Goal: Information Seeking & Learning: Compare options

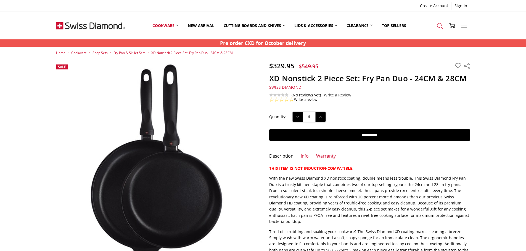
click at [439, 26] on icon at bounding box center [440, 26] width 6 height 6
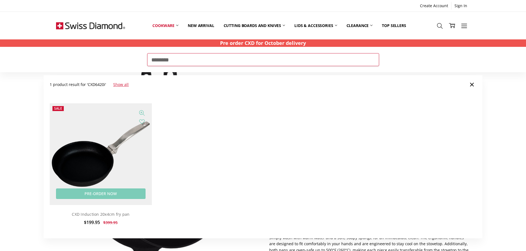
type input "********"
click at [70, 173] on img at bounding box center [101, 154] width 102 height 102
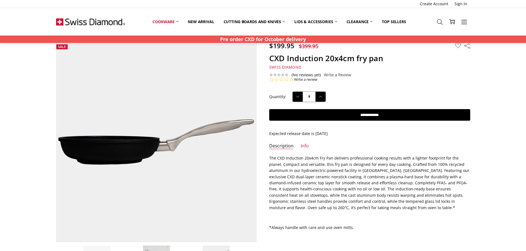
scroll to position [55, 0]
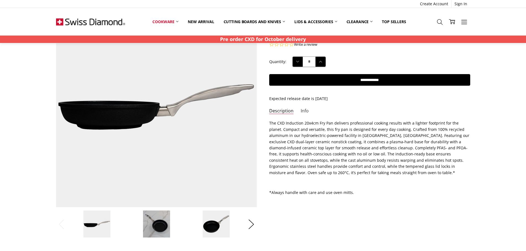
click at [303, 112] on link "Info" at bounding box center [304, 111] width 8 height 6
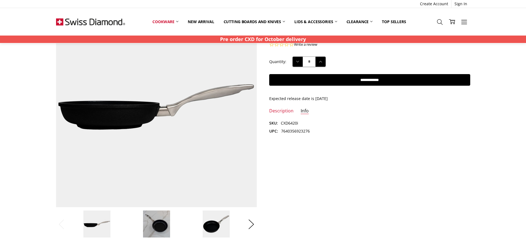
click at [297, 132] on dd "7640356923276" at bounding box center [295, 131] width 29 height 6
copy dd "7640356923276"
click at [251, 226] on button "Next" at bounding box center [251, 224] width 11 height 17
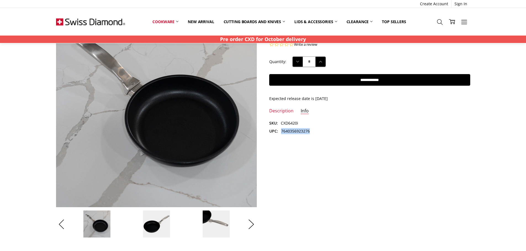
click at [167, 222] on img at bounding box center [157, 225] width 28 height 28
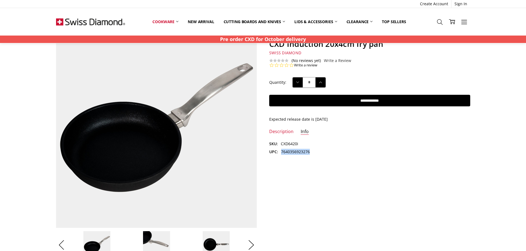
scroll to position [0, 0]
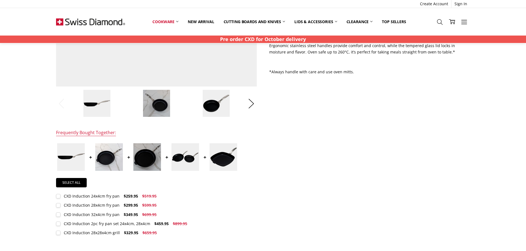
scroll to position [138, 0]
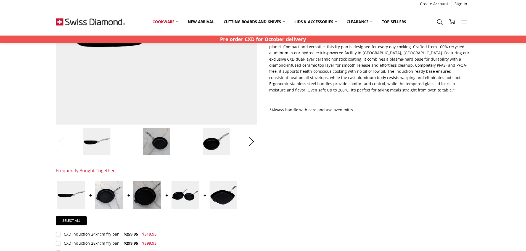
click at [211, 142] on img at bounding box center [216, 142] width 28 height 28
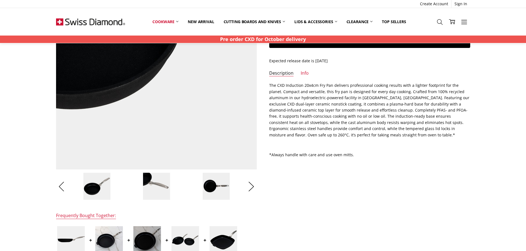
scroll to position [0, 0]
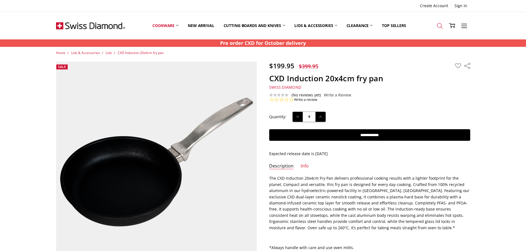
click at [442, 26] on icon at bounding box center [440, 26] width 6 height 6
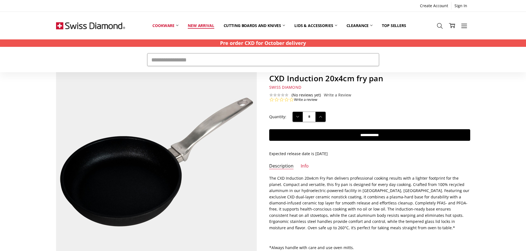
drag, startPoint x: 196, startPoint y: 25, endPoint x: 200, endPoint y: 25, distance: 4.1
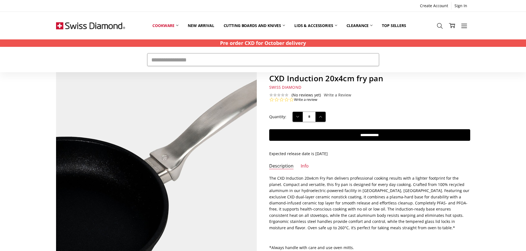
click at [198, 135] on img at bounding box center [124, 182] width 353 height 353
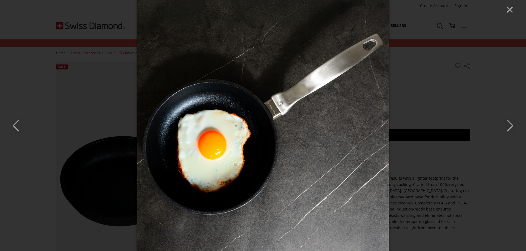
click at [410, 168] on div at bounding box center [263, 125] width 526 height 251
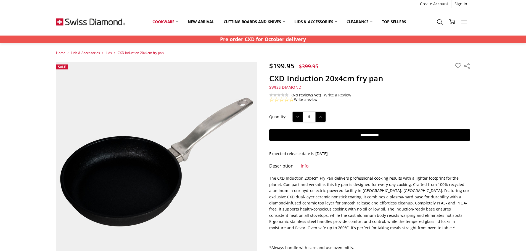
scroll to position [11, 0]
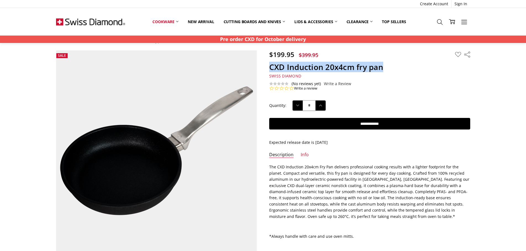
drag, startPoint x: 388, startPoint y: 67, endPoint x: 267, endPoint y: 68, distance: 120.6
click at [267, 68] on section "$199.95 $399.95 MSRP: You save Add to Wish List" at bounding box center [369, 70] width 213 height 41
copy h1 "CXD Induction 20x4cm fry pan"
click at [403, 198] on p "The CXD Induction 20x4cm Fry Pan delivers professional cooking results with a l…" at bounding box center [369, 192] width 201 height 56
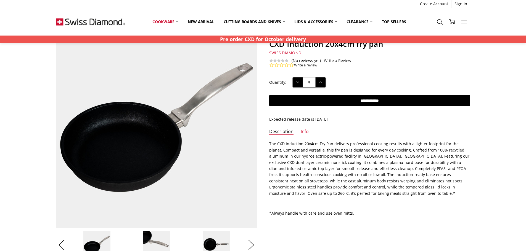
scroll to position [66, 0]
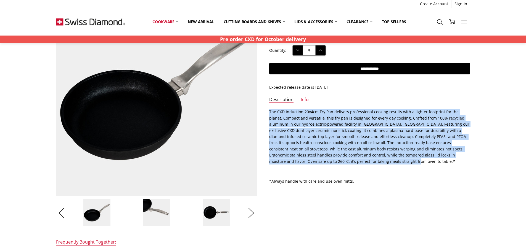
drag, startPoint x: 267, startPoint y: 111, endPoint x: 342, endPoint y: 163, distance: 91.3
click at [342, 163] on section "Description The CXD Induction 20x4cm Fry Pan delivers professional cooking resu…" at bounding box center [369, 148] width 213 height 79
copy p "The CXD Induction 20x4cm Fry Pan delivers professional cooking results with a l…"
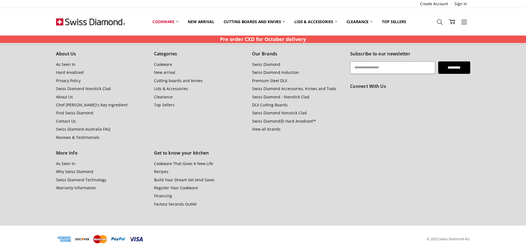
scroll to position [521, 0]
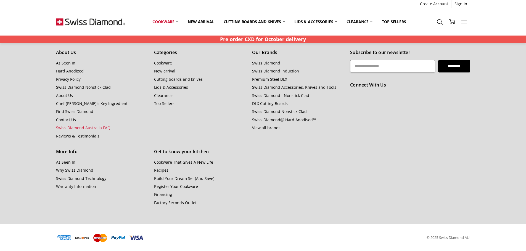
click at [86, 130] on link "Swiss Diamond Australia FAQ" at bounding box center [83, 127] width 54 height 5
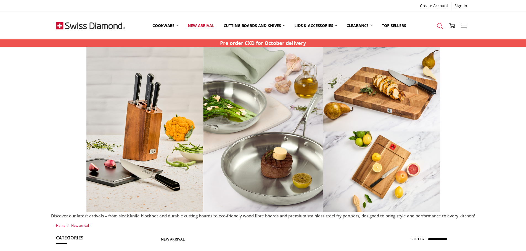
click at [442, 26] on icon at bounding box center [440, 26] width 6 height 6
click at [438, 26] on icon at bounding box center [440, 26] width 6 height 6
click at [438, 24] on icon at bounding box center [440, 26] width 6 height 6
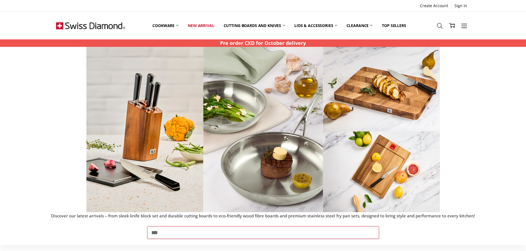
type input "***"
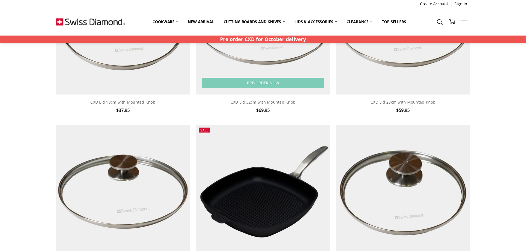
scroll to position [221, 0]
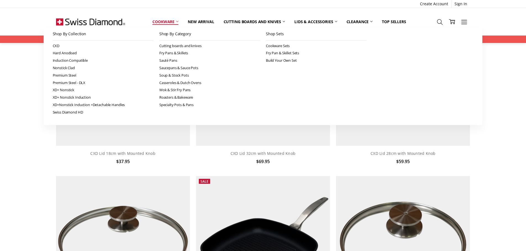
click at [177, 20] on link "Cookware" at bounding box center [165, 22] width 35 height 12
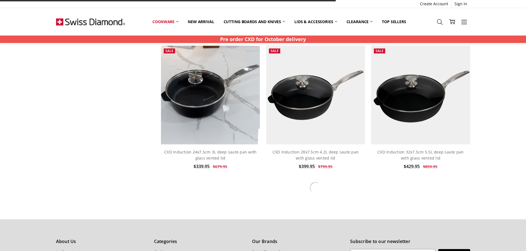
scroll to position [352, 0]
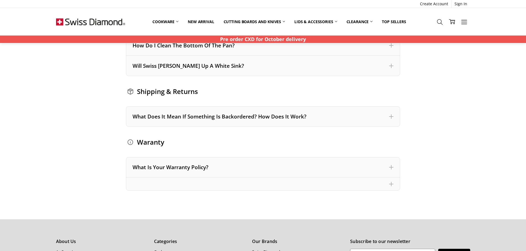
scroll to position [662, 0]
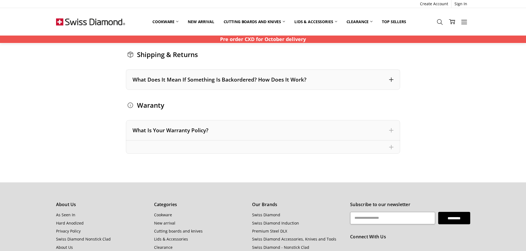
click at [295, 81] on div "What Does It Mean If Something Is Backordered? How Does It Work?" at bounding box center [262, 79] width 261 height 7
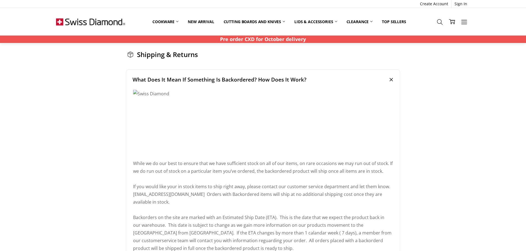
click at [295, 81] on div "What Does It Mean If Something Is Backordered? How Does It Work?" at bounding box center [262, 79] width 261 height 7
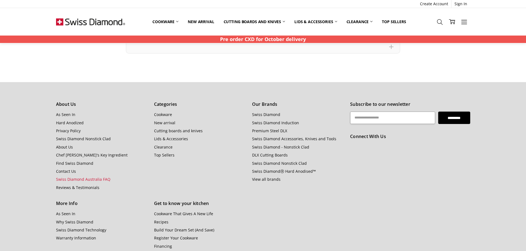
scroll to position [773, 0]
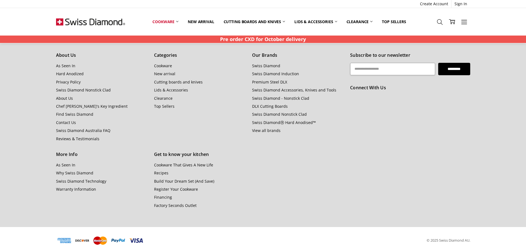
click at [337, 133] on li "View all brands" at bounding box center [298, 131] width 92 height 6
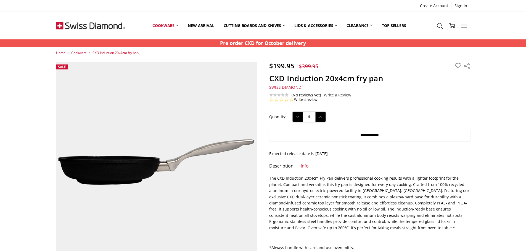
click at [344, 133] on input "**********" at bounding box center [369, 135] width 201 height 12
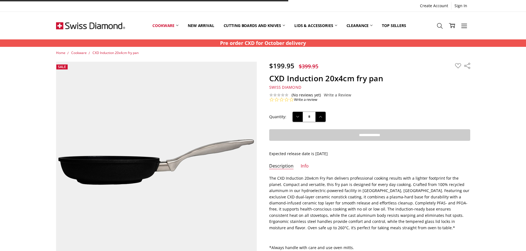
type input "**********"
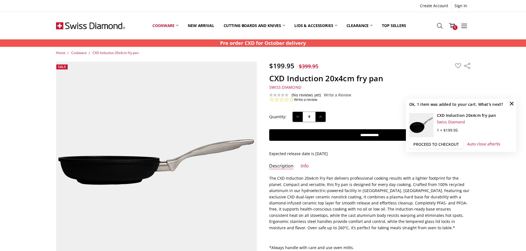
click at [436, 142] on link "Proceed to checkout" at bounding box center [436, 144] width 54 height 8
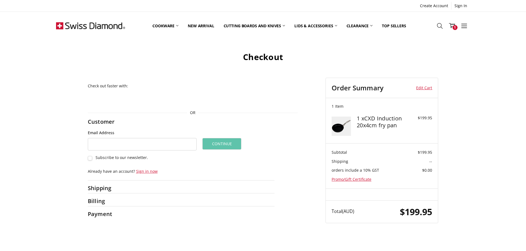
click at [90, 202] on h2 "Billing" at bounding box center [105, 201] width 35 height 7
click at [163, 140] on input "Email Address" at bounding box center [142, 144] width 109 height 12
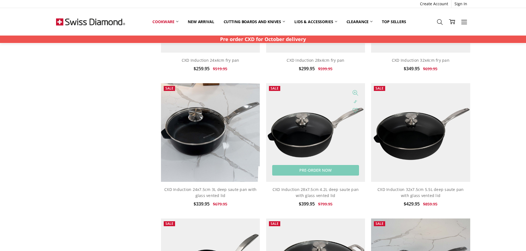
scroll to position [367, 0]
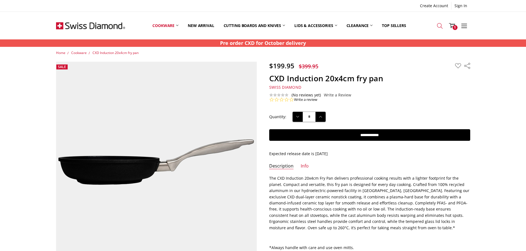
click at [441, 28] on icon at bounding box center [440, 26] width 6 height 6
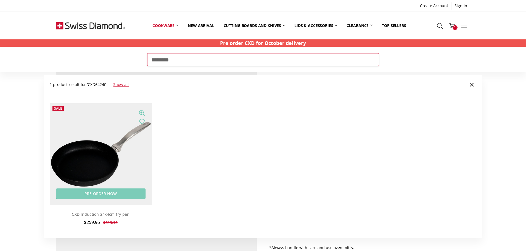
type input "********"
click at [122, 143] on img at bounding box center [101, 154] width 102 height 102
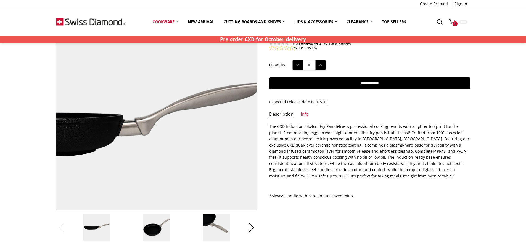
scroll to position [110, 0]
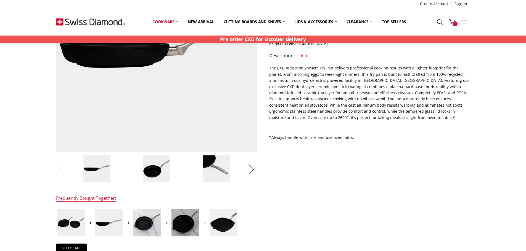
click at [161, 166] on img at bounding box center [157, 169] width 28 height 28
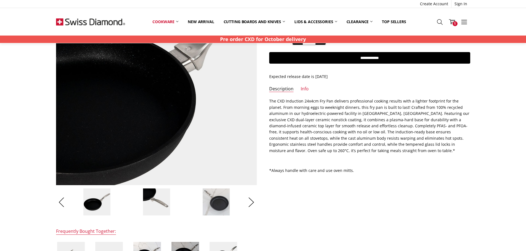
scroll to position [0, 0]
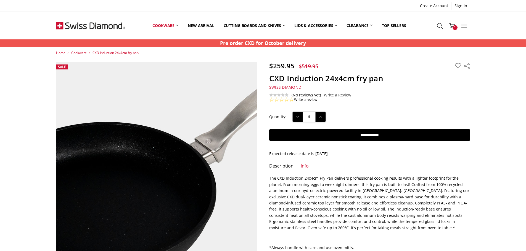
click at [159, 151] on img at bounding box center [154, 170] width 353 height 353
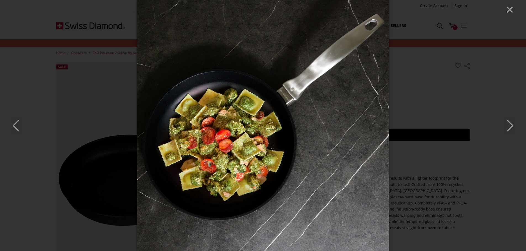
click at [443, 156] on div at bounding box center [263, 125] width 526 height 251
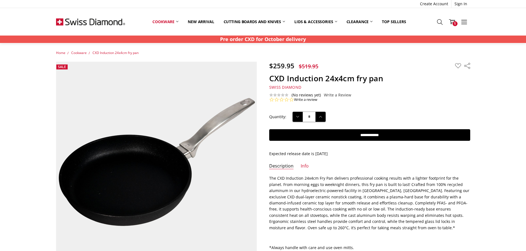
scroll to position [11, 0]
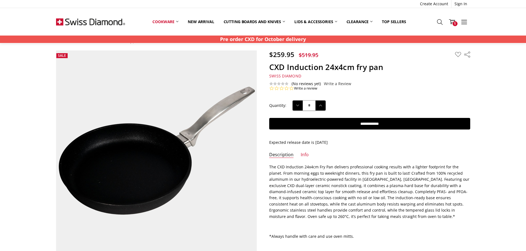
click at [306, 160] on li "Info" at bounding box center [304, 156] width 8 height 9
click at [302, 155] on link "Info" at bounding box center [304, 155] width 8 height 6
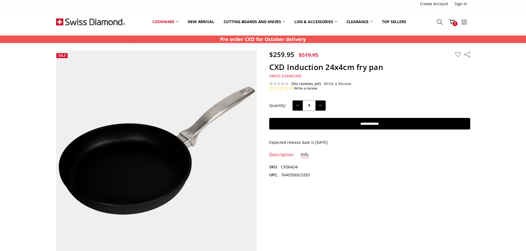
click at [302, 175] on dd "7640356923283" at bounding box center [295, 175] width 29 height 6
copy dd "7640356923283"
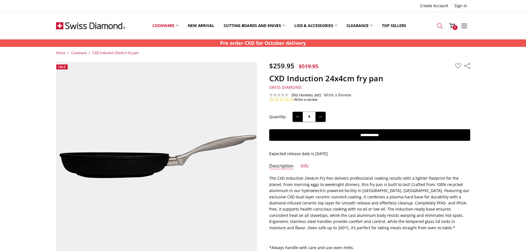
click at [440, 27] on icon at bounding box center [440, 26] width 6 height 6
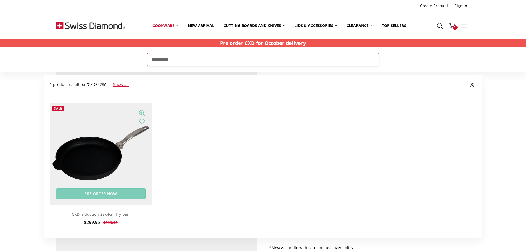
type input "********"
click at [132, 130] on img at bounding box center [101, 154] width 102 height 102
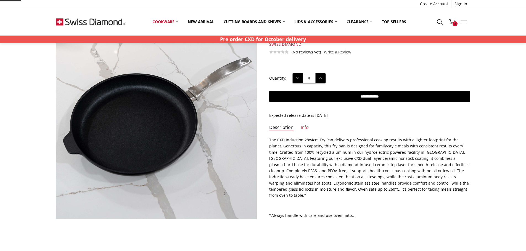
scroll to position [55, 0]
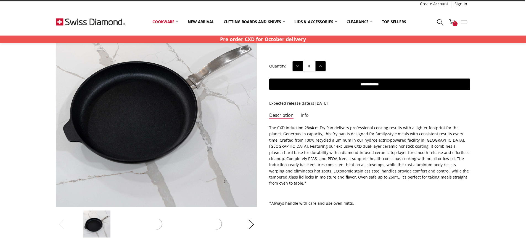
click at [304, 116] on link "Info" at bounding box center [304, 116] width 8 height 6
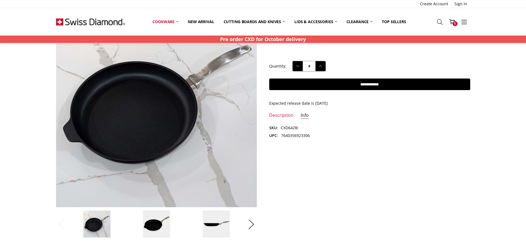
click at [299, 135] on dd "7640356923306" at bounding box center [295, 136] width 29 height 6
copy dd "7640356923306"
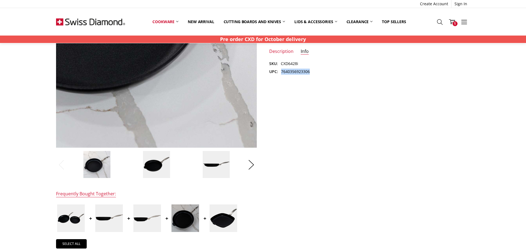
scroll to position [83, 0]
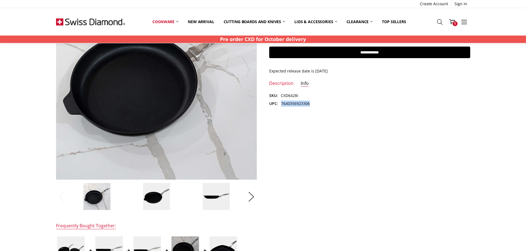
click at [140, 207] on li at bounding box center [156, 197] width 58 height 28
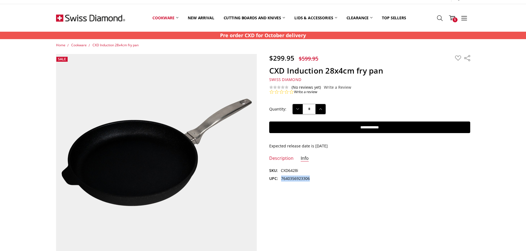
scroll to position [0, 0]
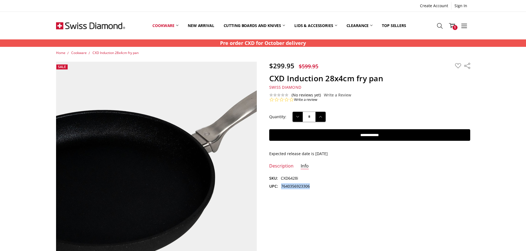
click at [174, 151] on img at bounding box center [142, 170] width 353 height 353
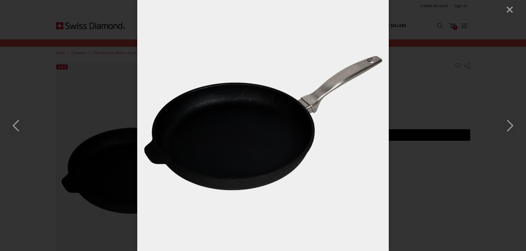
click at [509, 126] on icon "Next" at bounding box center [509, 126] width 12 height 17
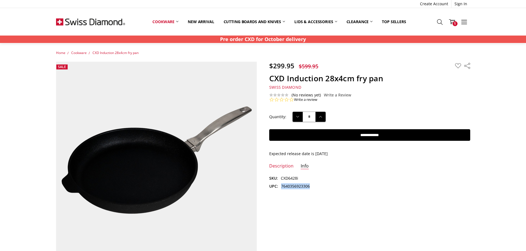
scroll to position [11, 0]
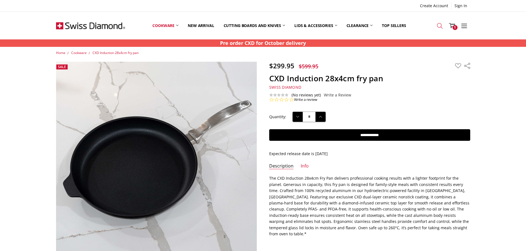
click at [443, 25] on link "Search" at bounding box center [439, 25] width 12 height 14
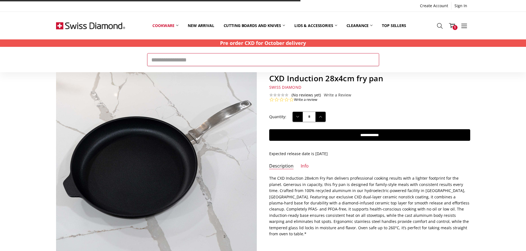
click at [315, 60] on input "Search" at bounding box center [263, 59] width 232 height 13
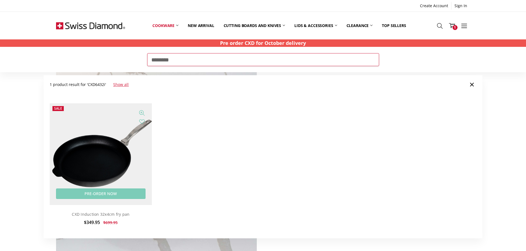
type input "********"
click at [130, 141] on img at bounding box center [101, 154] width 102 height 102
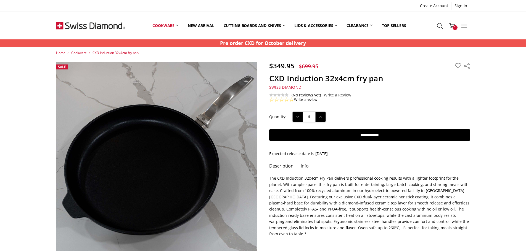
click at [305, 166] on link "Info" at bounding box center [304, 166] width 8 height 6
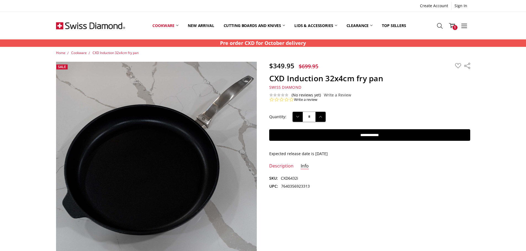
click at [294, 184] on dd "7640356923313" at bounding box center [295, 186] width 29 height 6
copy dd "7640356923313"
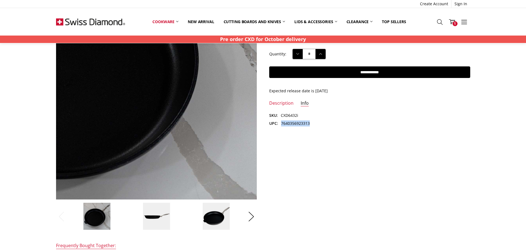
scroll to position [166, 0]
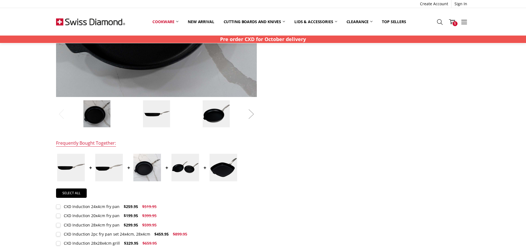
click at [246, 117] on button "Next" at bounding box center [251, 114] width 11 height 17
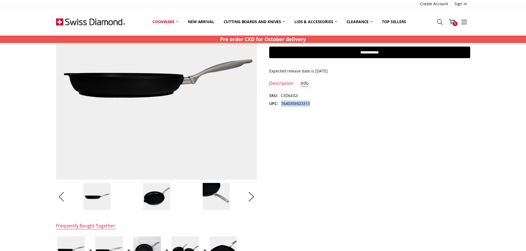
click at [154, 203] on img at bounding box center [157, 197] width 28 height 28
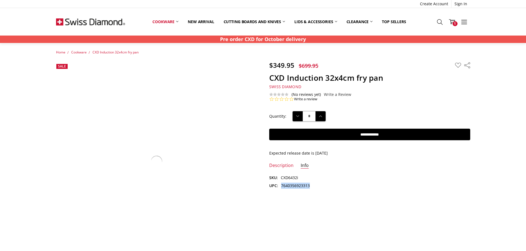
scroll to position [0, 0]
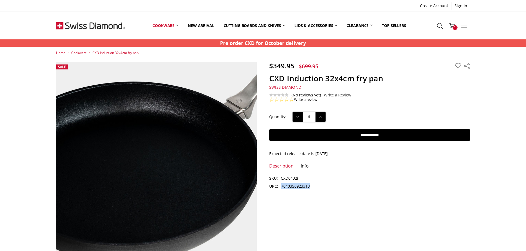
click at [157, 180] on img at bounding box center [156, 148] width 353 height 353
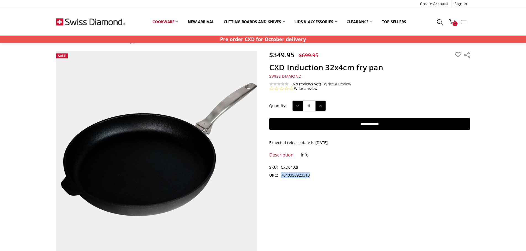
scroll to position [11, 0]
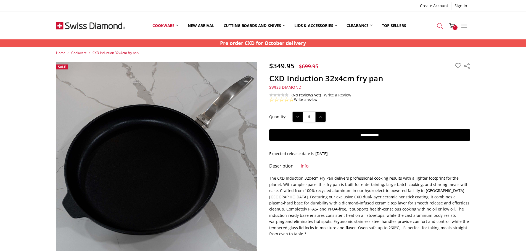
click at [437, 26] on icon at bounding box center [440, 26] width 6 height 6
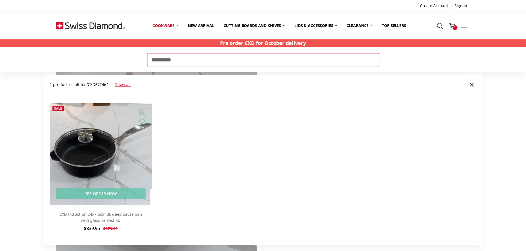
type input "*********"
click at [116, 132] on img at bounding box center [101, 154] width 102 height 102
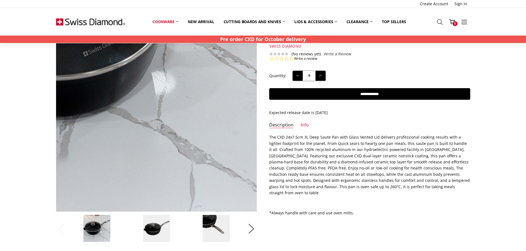
scroll to position [110, 0]
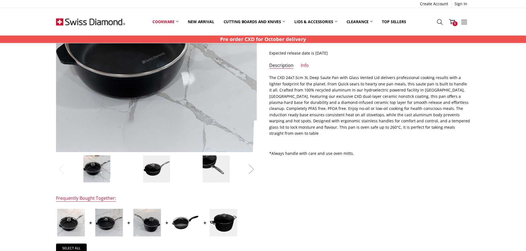
click at [246, 164] on ul "Previous Next" at bounding box center [156, 169] width 201 height 28
click at [250, 167] on button "Next" at bounding box center [251, 169] width 11 height 17
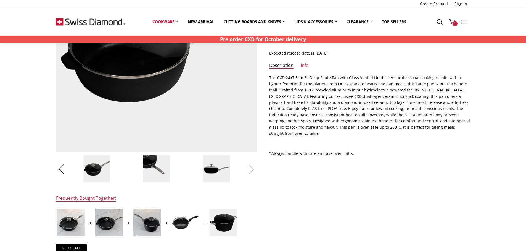
click at [250, 167] on button "Next" at bounding box center [251, 169] width 11 height 17
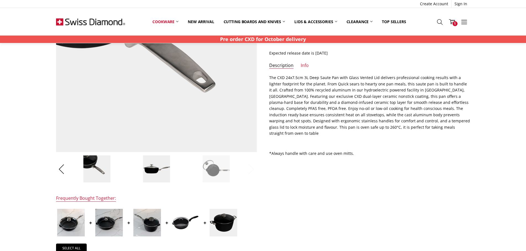
click at [250, 167] on button "Next" at bounding box center [251, 169] width 11 height 17
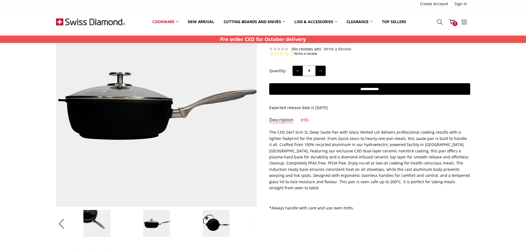
scroll to position [55, 0]
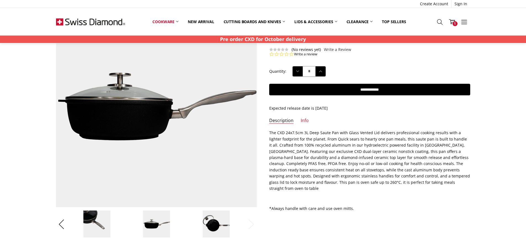
click at [217, 213] on img at bounding box center [216, 225] width 28 height 28
click at [211, 225] on img at bounding box center [216, 225] width 28 height 28
click at [211, 223] on img at bounding box center [216, 225] width 28 height 28
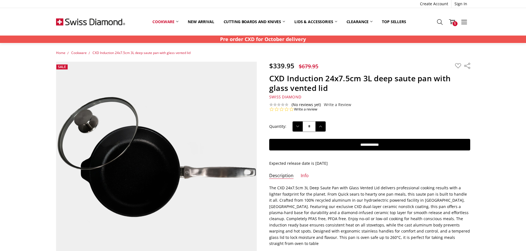
scroll to position [28, 0]
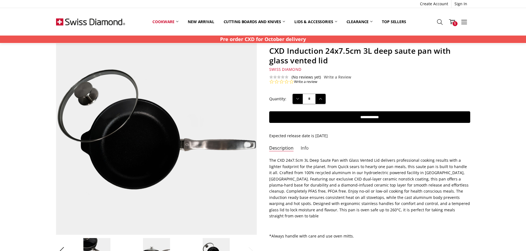
click at [305, 149] on link "Info" at bounding box center [304, 148] width 8 height 6
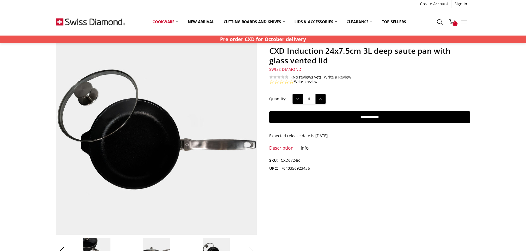
click at [290, 169] on dd "7640356923436" at bounding box center [295, 169] width 29 height 6
copy dd "7640356923436"
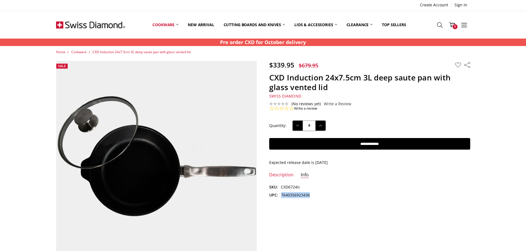
scroll to position [0, 0]
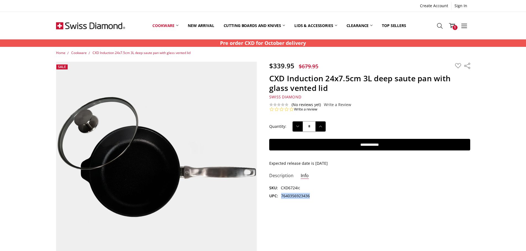
click at [283, 176] on link "Description" at bounding box center [281, 176] width 24 height 6
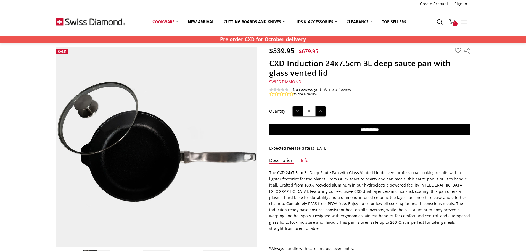
scroll to position [28, 0]
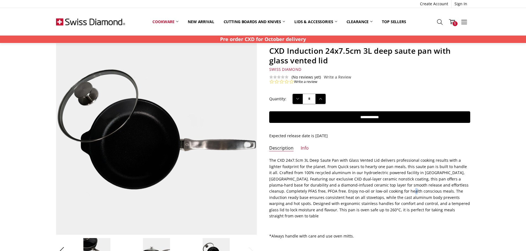
click at [369, 192] on p "The CXD 24x7.5cm 3L Deep Saute Pan with Glass Vented Lid delivers professional …" at bounding box center [369, 189] width 201 height 62
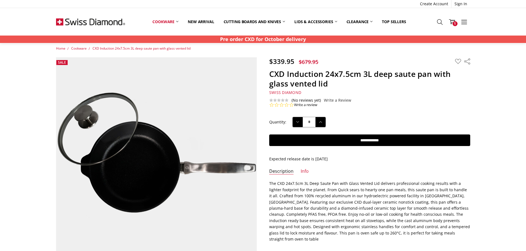
scroll to position [0, 0]
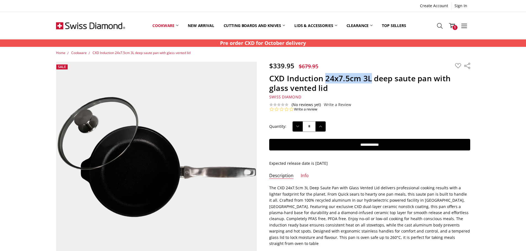
drag, startPoint x: 326, startPoint y: 78, endPoint x: 371, endPoint y: 79, distance: 45.3
click at [371, 79] on h1 "CXD Induction 24x7.5cm 3L deep saute pan with glass vented lid" at bounding box center [369, 83] width 201 height 19
copy h1 "24x7.5cm 3L"
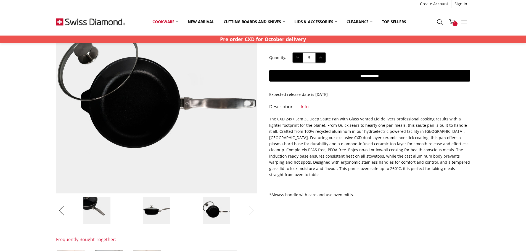
scroll to position [55, 0]
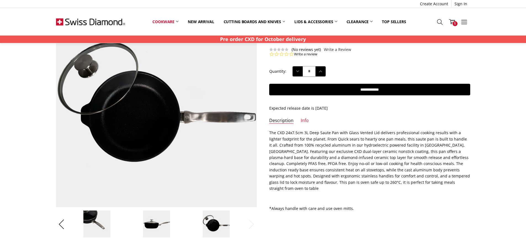
click at [158, 219] on img at bounding box center [157, 225] width 28 height 28
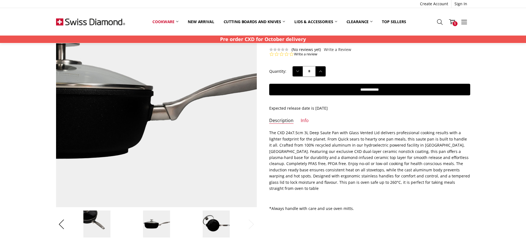
click at [186, 116] on img at bounding box center [124, 100] width 353 height 353
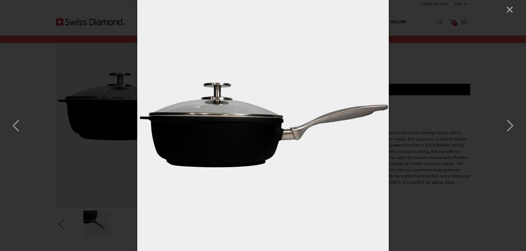
click at [506, 124] on icon "Next" at bounding box center [509, 126] width 12 height 17
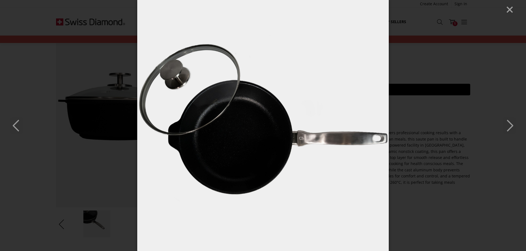
click at [506, 124] on icon "Next" at bounding box center [509, 126] width 12 height 17
click at [20, 119] on icon "Previous" at bounding box center [16, 126] width 12 height 17
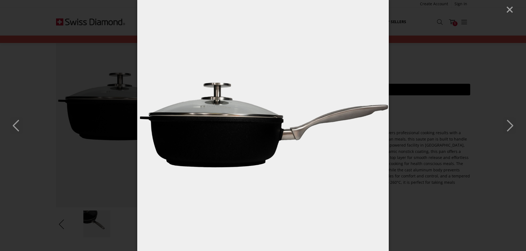
click at [18, 118] on icon "Previous" at bounding box center [16, 126] width 12 height 17
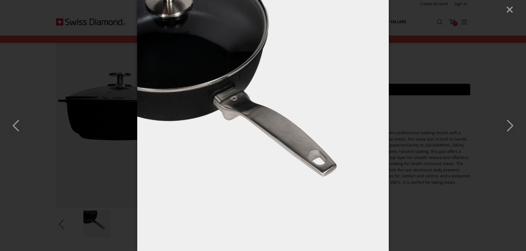
click at [16, 116] on div at bounding box center [263, 125] width 526 height 251
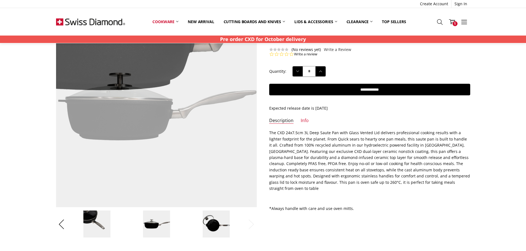
click at [153, 222] on img at bounding box center [157, 225] width 28 height 28
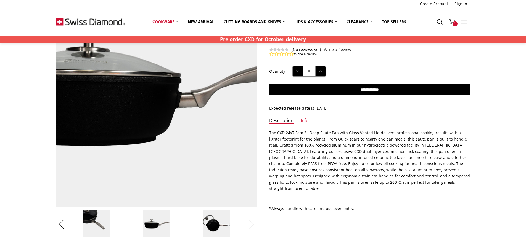
click at [155, 110] on img at bounding box center [152, 87] width 353 height 353
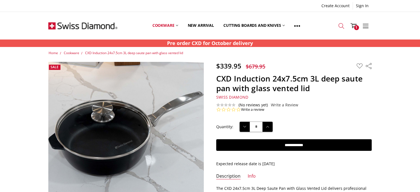
click at [338, 26] on icon at bounding box center [341, 26] width 6 height 6
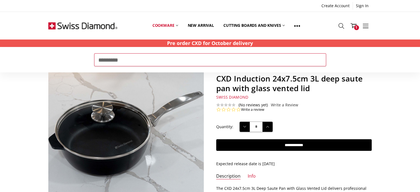
click at [221, 59] on input "*********" at bounding box center [210, 59] width 232 height 13
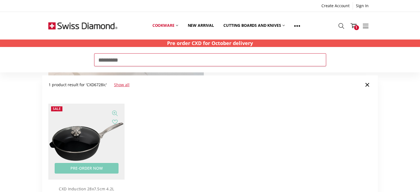
type input "*********"
click at [98, 116] on img at bounding box center [86, 141] width 76 height 76
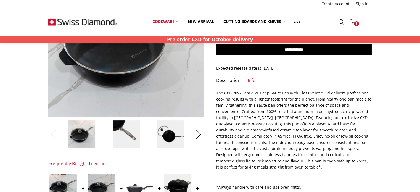
scroll to position [100, 0]
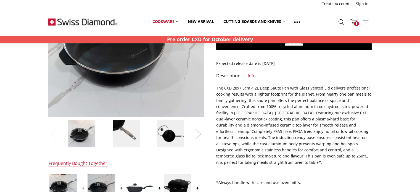
click at [196, 128] on button "Next" at bounding box center [198, 134] width 11 height 17
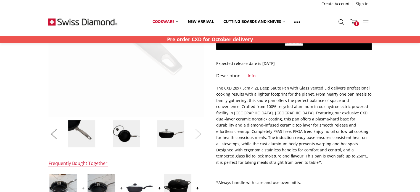
click at [196, 128] on button "Next" at bounding box center [198, 134] width 11 height 17
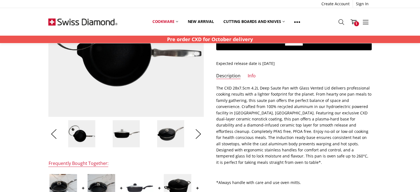
click at [120, 132] on img at bounding box center [126, 134] width 28 height 28
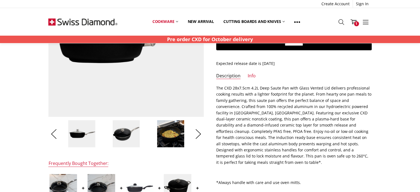
click at [89, 131] on img at bounding box center [82, 134] width 28 height 28
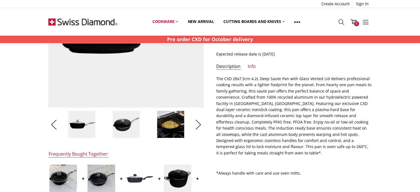
scroll to position [110, 0]
click at [84, 130] on img at bounding box center [82, 124] width 28 height 28
click at [81, 123] on img at bounding box center [82, 124] width 28 height 28
click at [92, 121] on img at bounding box center [82, 124] width 28 height 28
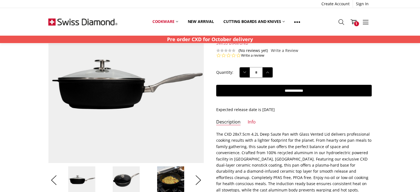
scroll to position [52, 0]
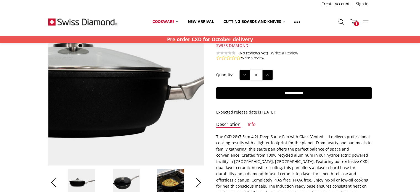
click at [125, 91] on img at bounding box center [127, 83] width 353 height 353
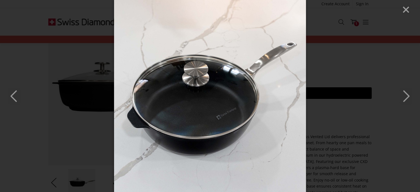
click at [259, 116] on img at bounding box center [210, 96] width 192 height 192
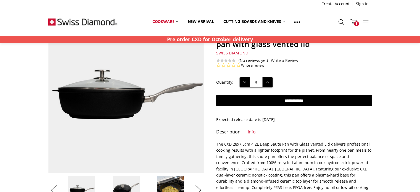
scroll to position [0, 0]
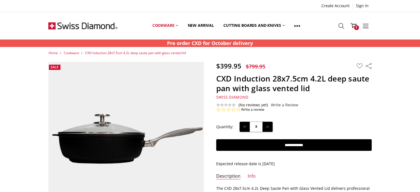
click at [276, 80] on h1 "CXD Induction 28x7.5cm 4.2L deep saute pan with glass vented lid" at bounding box center [293, 83] width 155 height 19
click at [283, 79] on h1 "CXD Induction 28x7.5cm 4.2L deep saute pan with glass vented lid" at bounding box center [293, 83] width 155 height 19
drag, startPoint x: 325, startPoint y: 81, endPoint x: 273, endPoint y: 78, distance: 51.4
click at [273, 78] on h1 "CXD Induction 28x7.5cm 4.2L deep saute pan with glass vented lid" at bounding box center [293, 83] width 155 height 19
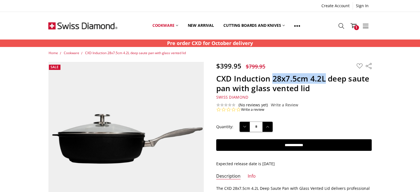
copy h1 "28x7.5cm 4.2L"
